Goal: Information Seeking & Learning: Learn about a topic

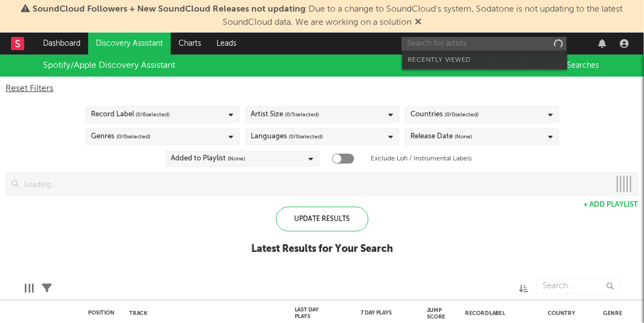
click at [496, 44] on input "text" at bounding box center [484, 44] width 165 height 14
checkbox input "true"
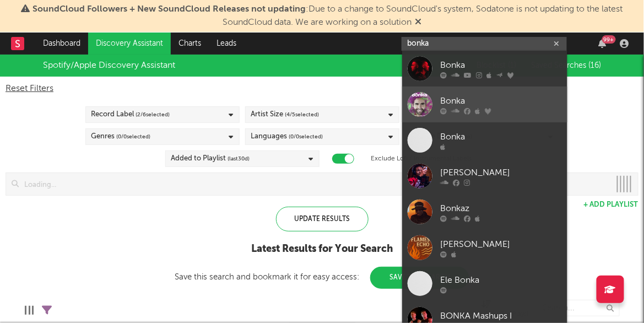
type input "bonka"
click at [417, 93] on div at bounding box center [420, 104] width 25 height 25
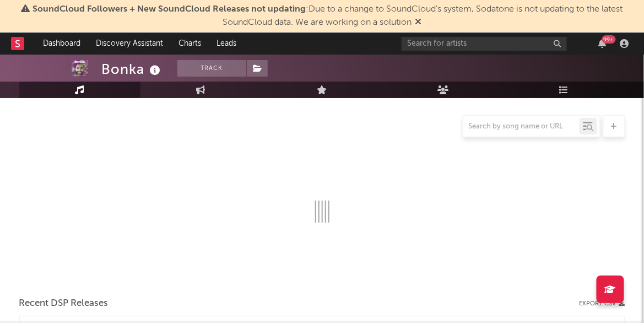
select select "6m"
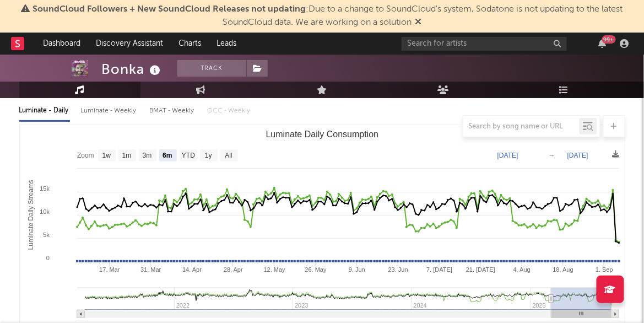
scroll to position [133, 0]
